Goal: Transaction & Acquisition: Purchase product/service

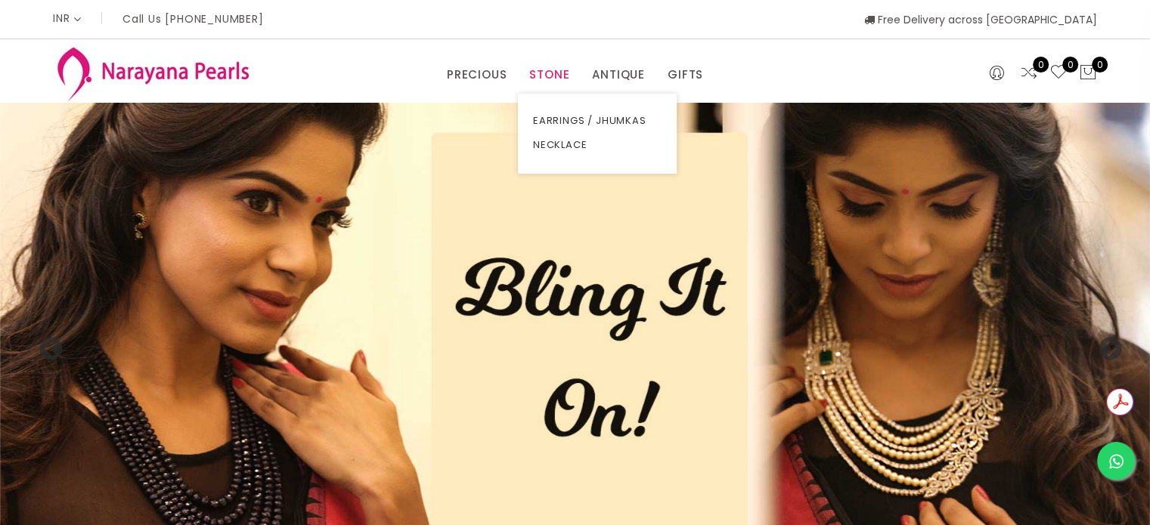
click at [556, 69] on link "STONE" at bounding box center [549, 74] width 40 height 23
click at [562, 116] on link "EARRINGS / JHUMKAS" at bounding box center [597, 121] width 129 height 24
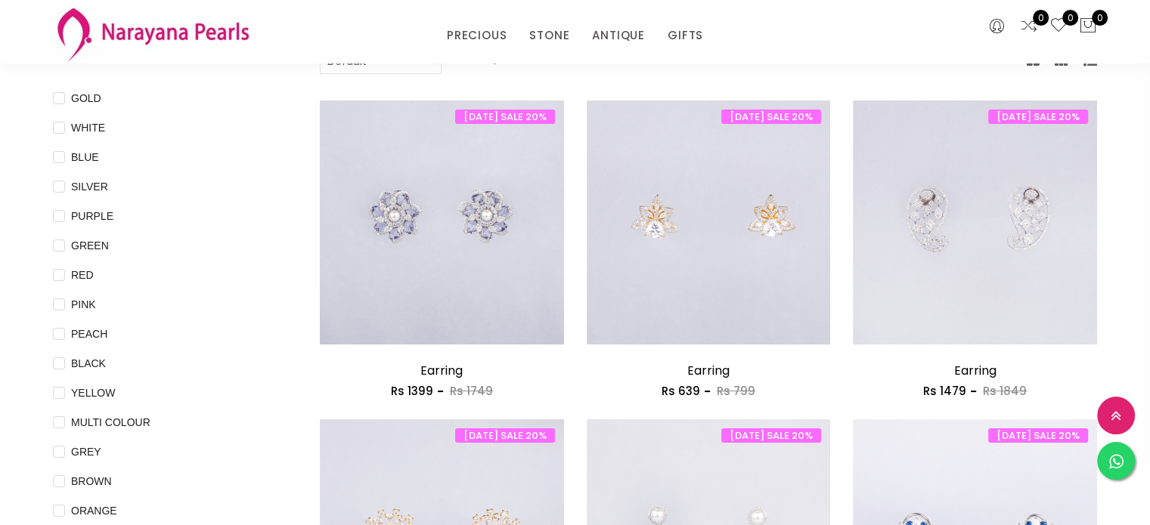
scroll to position [151, 0]
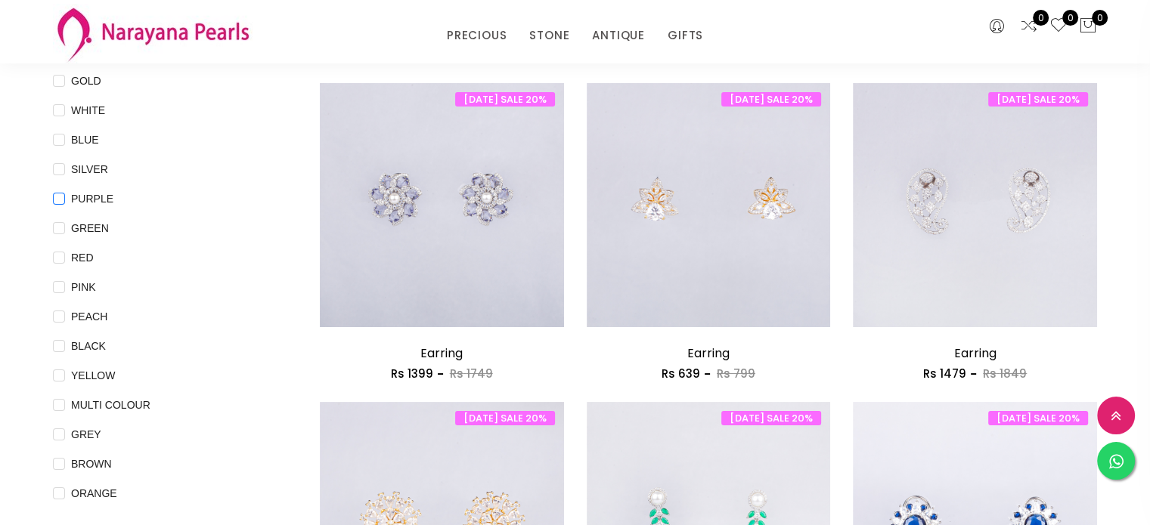
click at [59, 198] on input "PURPLE" at bounding box center [59, 210] width 12 height 34
checkbox input "true"
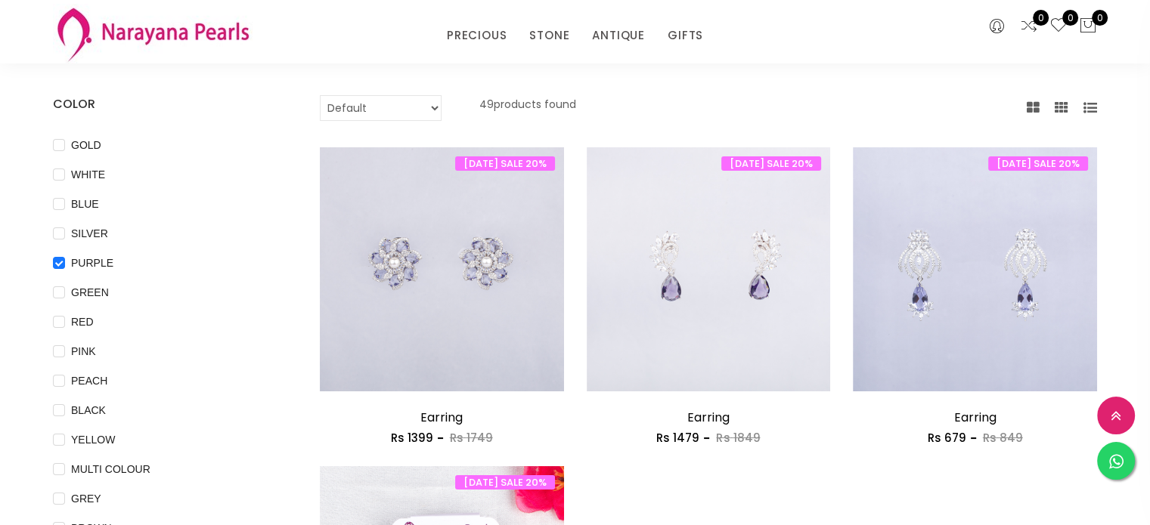
scroll to position [0, 0]
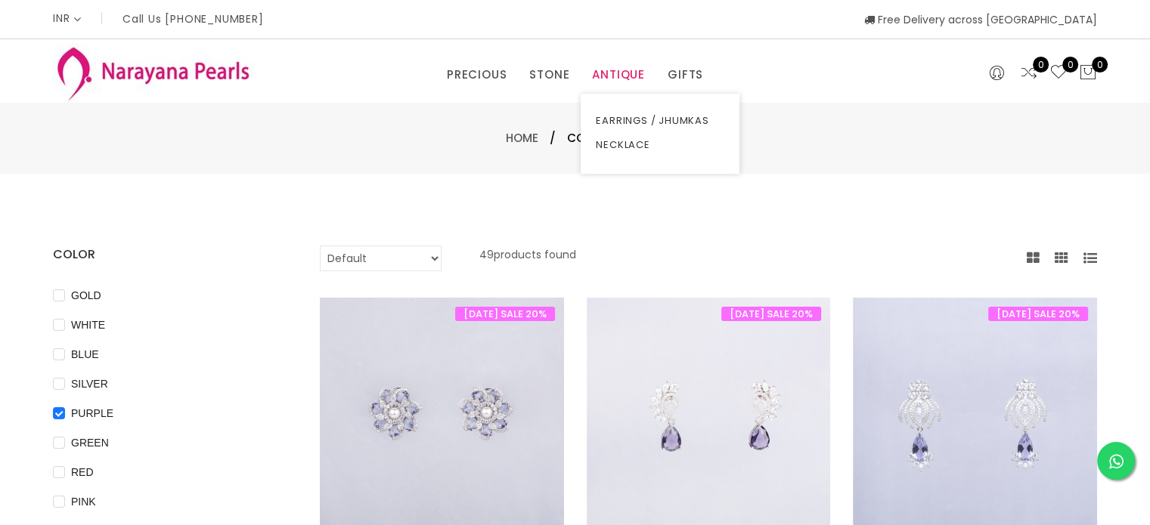
click at [622, 75] on link "ANTIQUE" at bounding box center [618, 74] width 53 height 23
click at [469, 68] on link "PRECIOUS" at bounding box center [477, 74] width 60 height 23
click at [483, 143] on link "PRECIOUS MALA" at bounding box center [515, 145] width 129 height 24
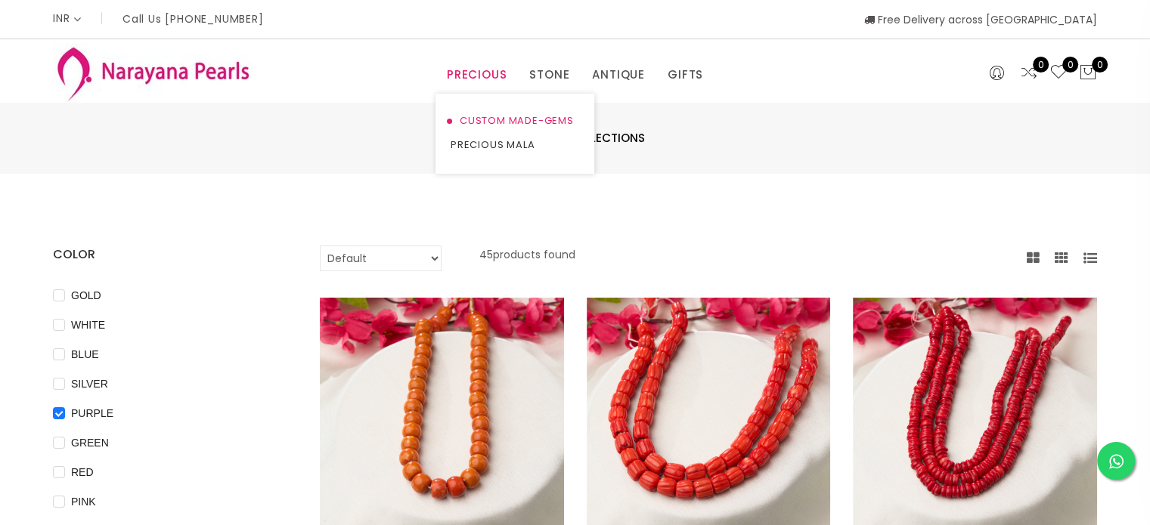
click at [479, 115] on link "CUSTOM MADE-GEMS" at bounding box center [515, 121] width 129 height 24
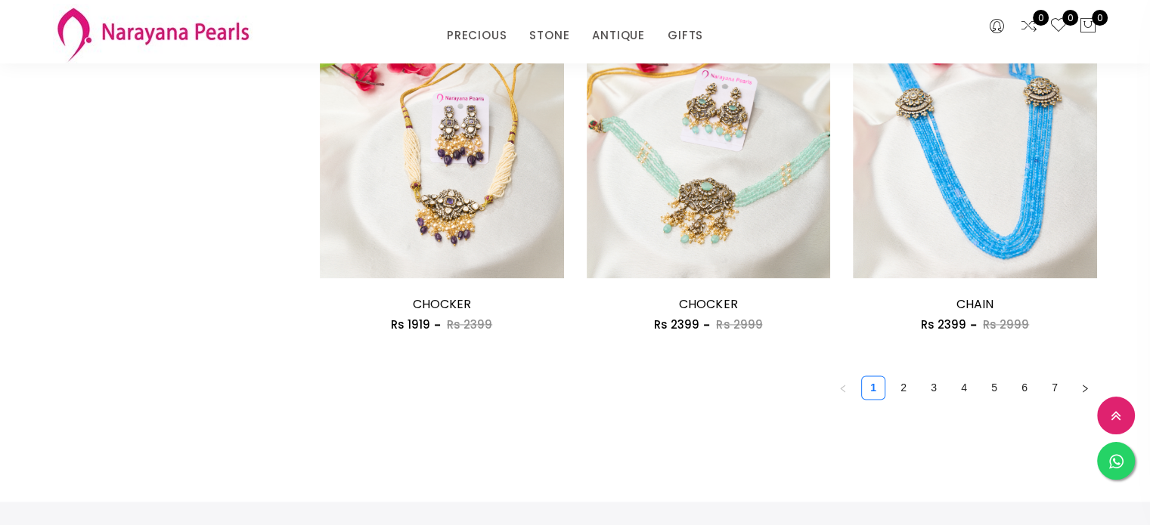
scroll to position [2111, 0]
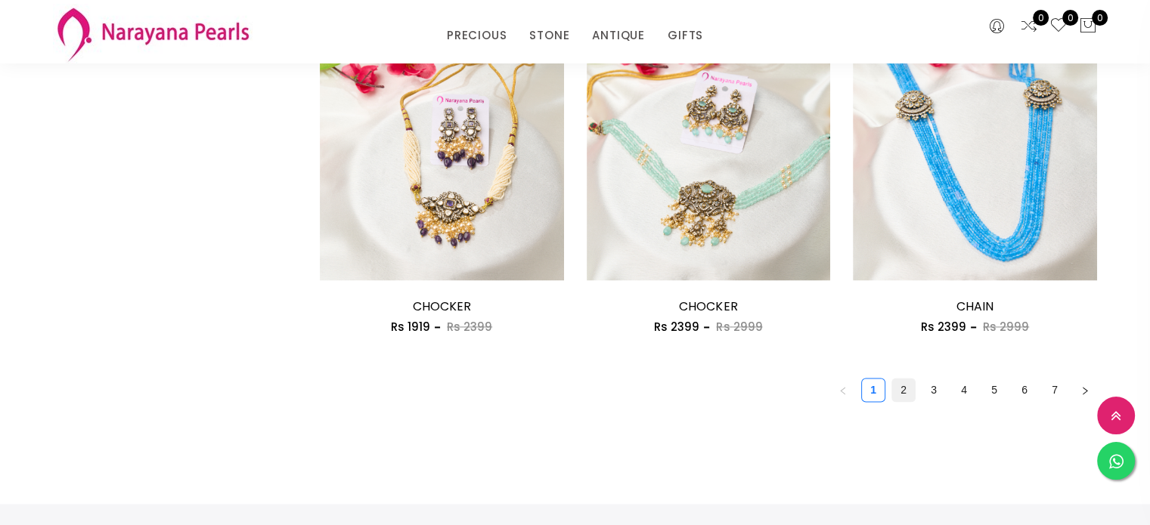
click at [903, 386] on link "2" at bounding box center [903, 390] width 23 height 23
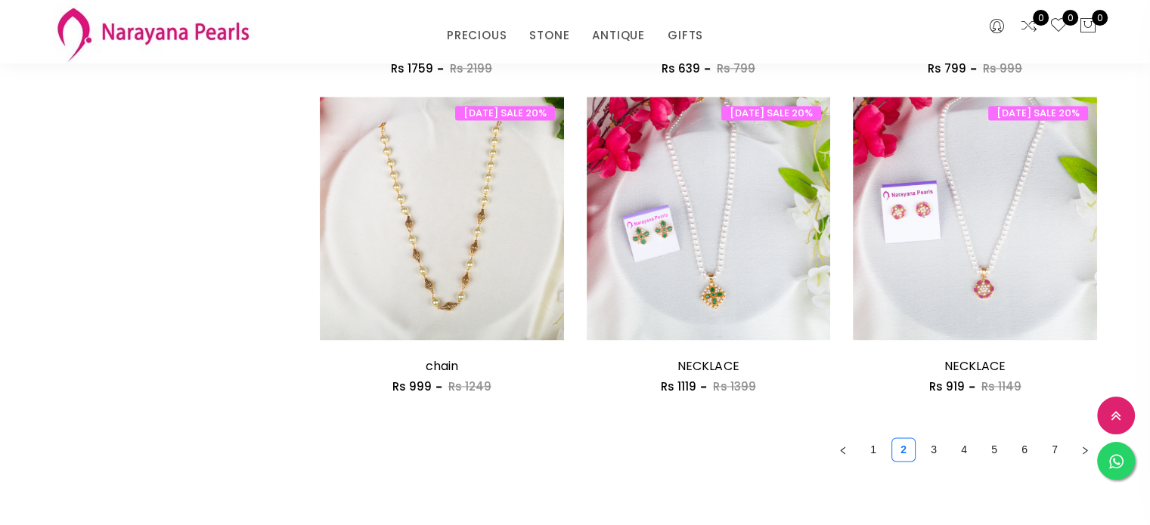
scroll to position [2041, 0]
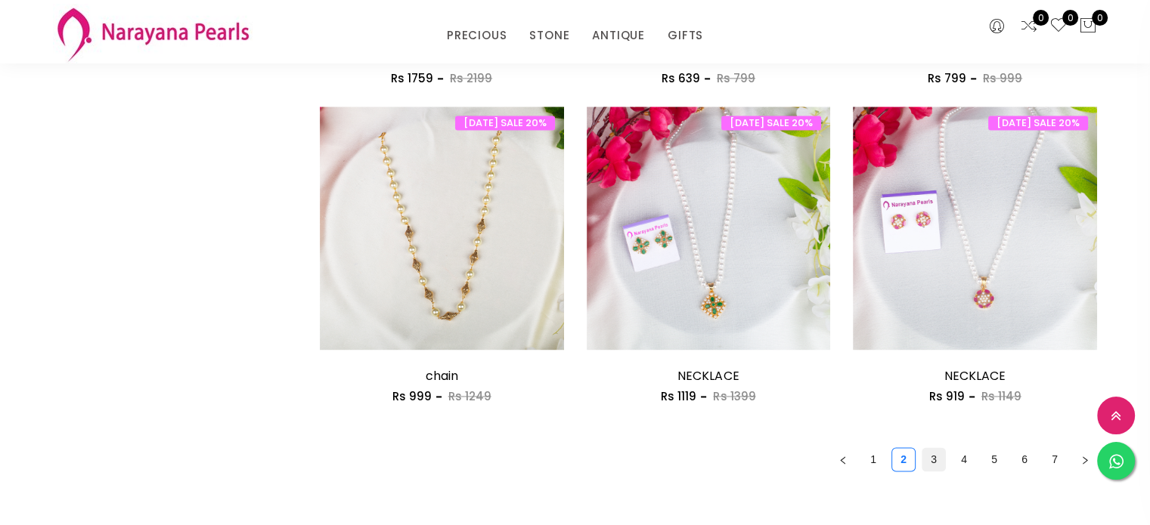
click at [922, 462] on link "3" at bounding box center [933, 459] width 23 height 23
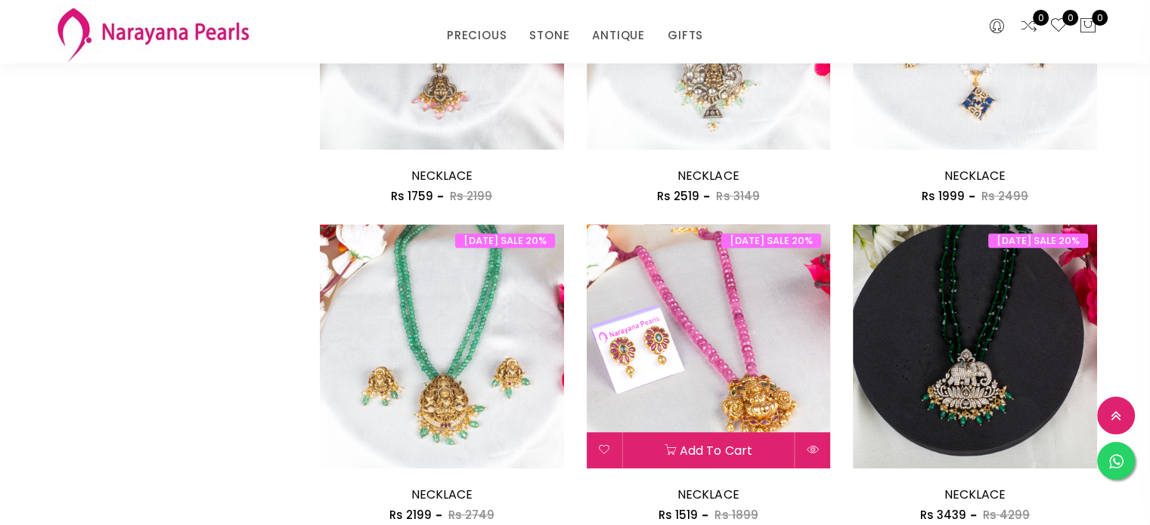
scroll to position [1361, 0]
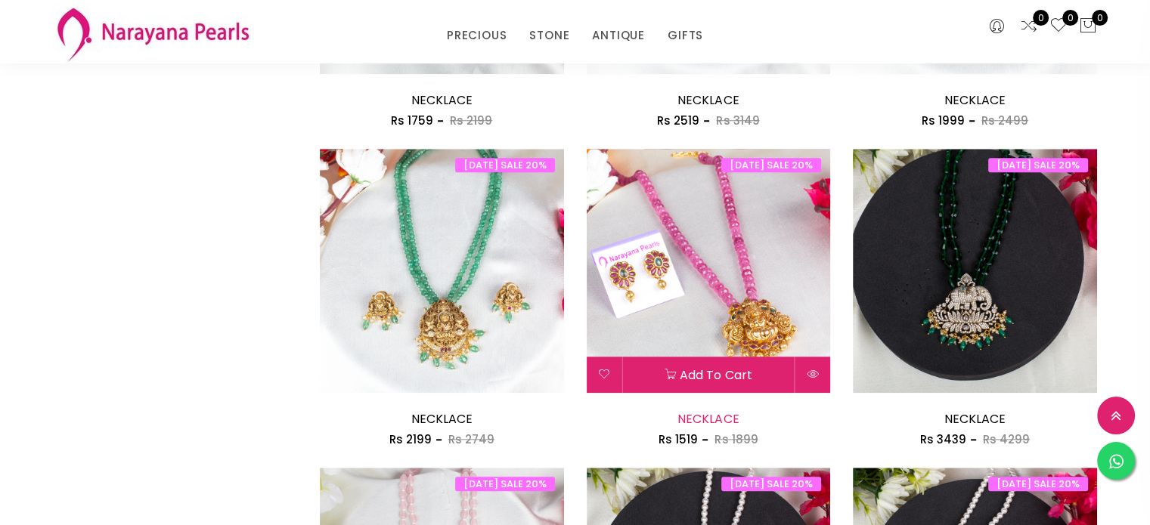
click at [705, 412] on link "NECKLACE" at bounding box center [707, 418] width 61 height 17
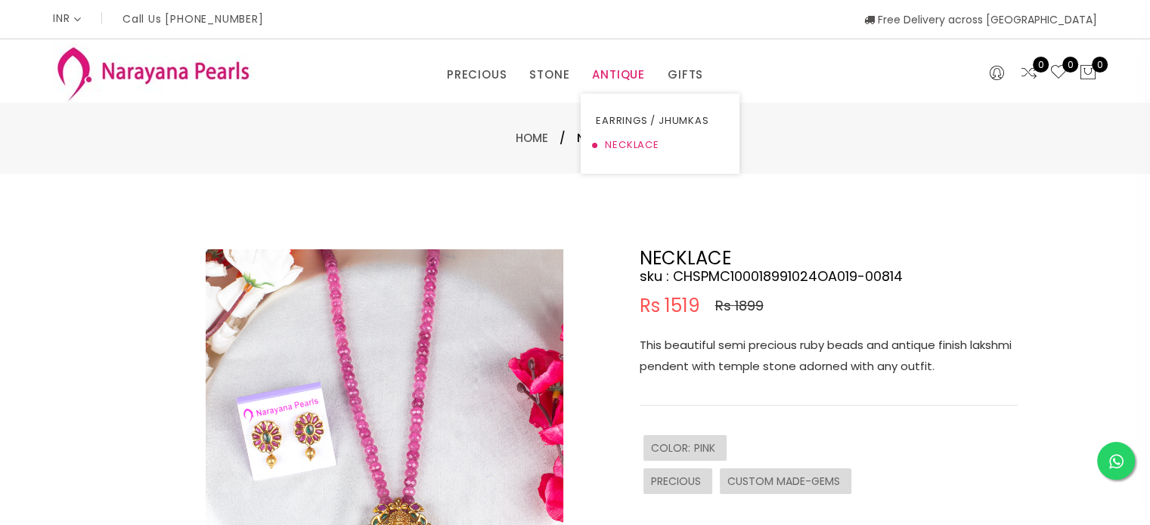
click at [614, 149] on link "NECKLACE" at bounding box center [660, 145] width 129 height 24
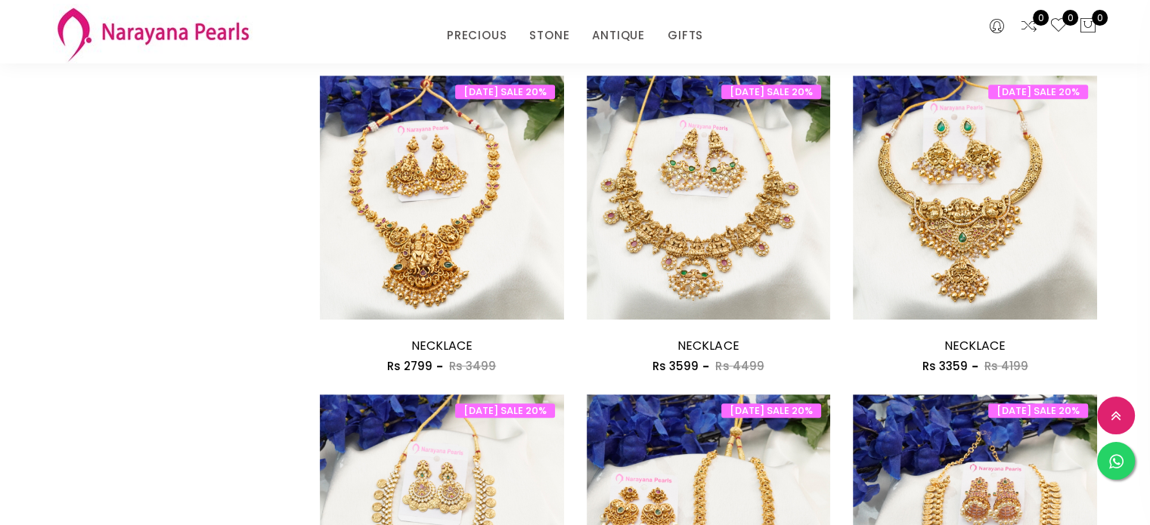
scroll to position [756, 0]
